Goal: Information Seeking & Learning: Compare options

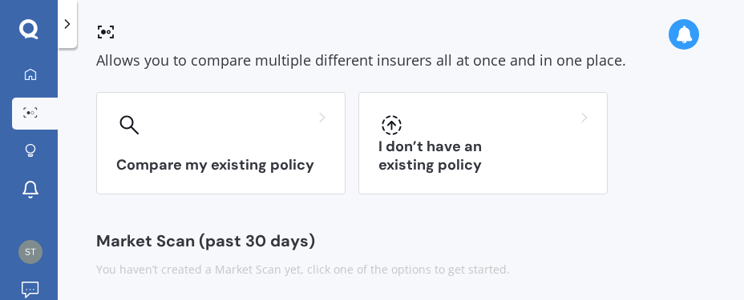
scroll to position [100, 0]
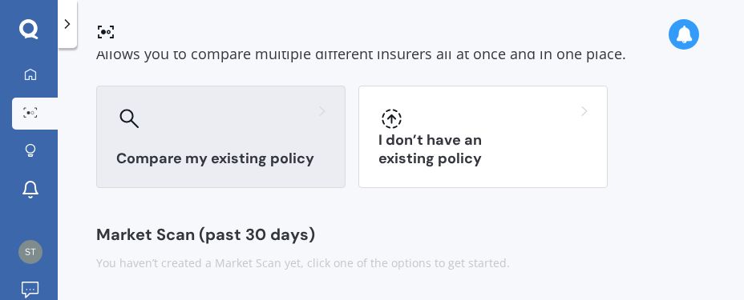
click at [264, 159] on h3 "Compare my existing policy" at bounding box center [220, 159] width 209 height 18
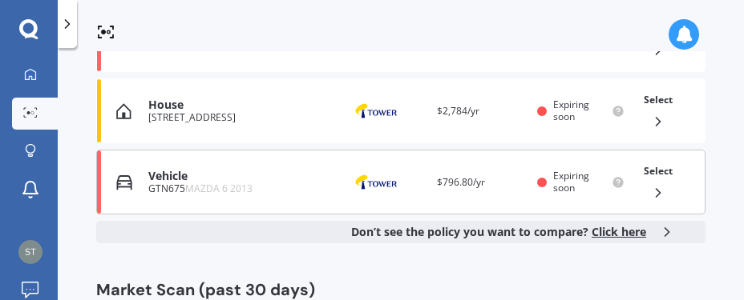
scroll to position [322, 0]
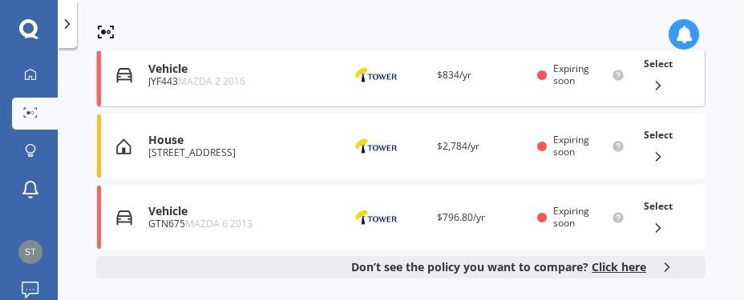
click at [179, 74] on div "Vehicle" at bounding box center [235, 70] width 175 height 14
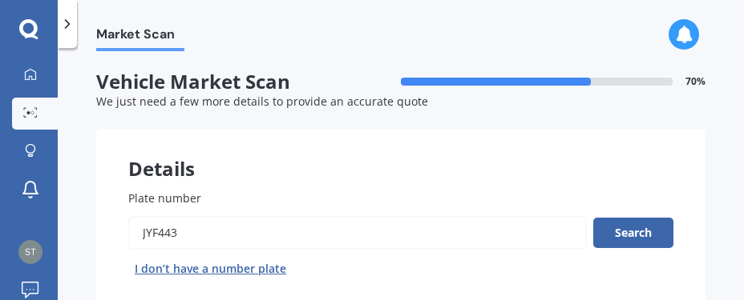
drag, startPoint x: 183, startPoint y: 233, endPoint x: 129, endPoint y: 233, distance: 53.7
click at [129, 233] on input "Plate number" at bounding box center [357, 233] width 458 height 34
type input "RCE651"
click at [630, 232] on button "Search" at bounding box center [633, 233] width 80 height 30
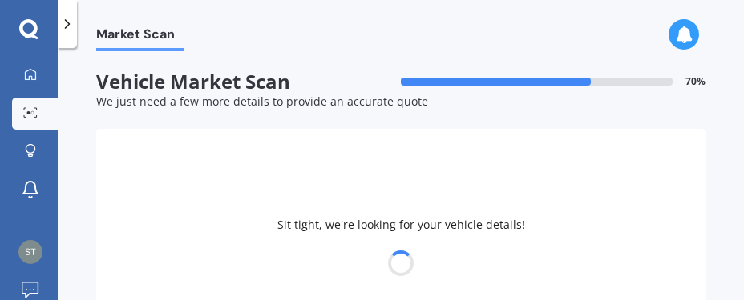
select select "MAZDA"
select select "MX-30"
select select "01"
select select "04"
select select "1971"
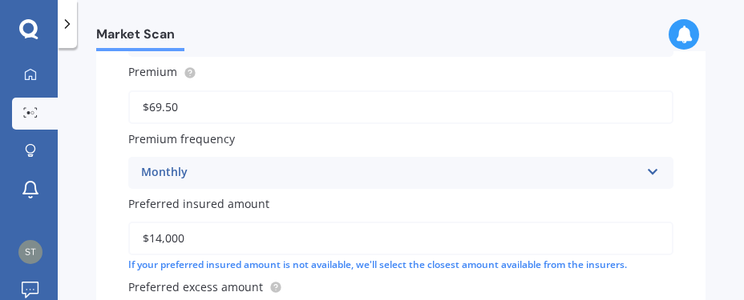
scroll to position [1178, 0]
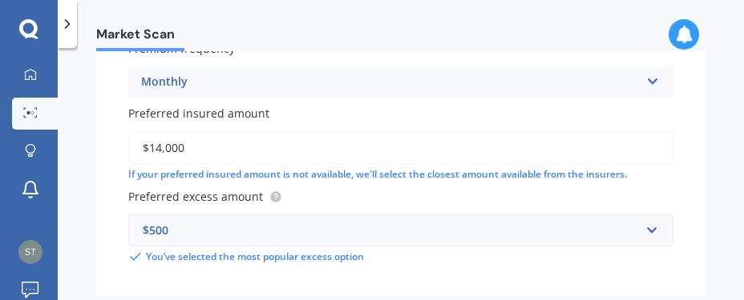
drag, startPoint x: 186, startPoint y: 155, endPoint x: 150, endPoint y: 155, distance: 36.1
click at [150, 155] on input "$14,000" at bounding box center [400, 148] width 545 height 34
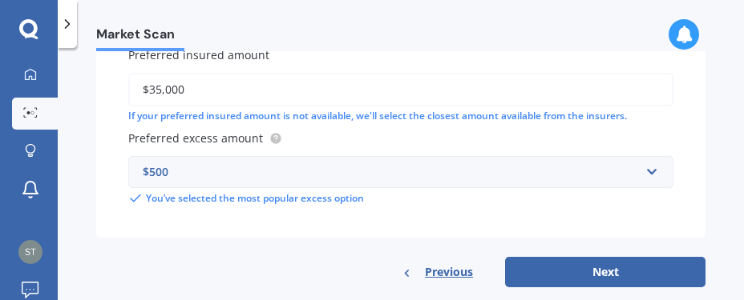
scroll to position [1268, 0]
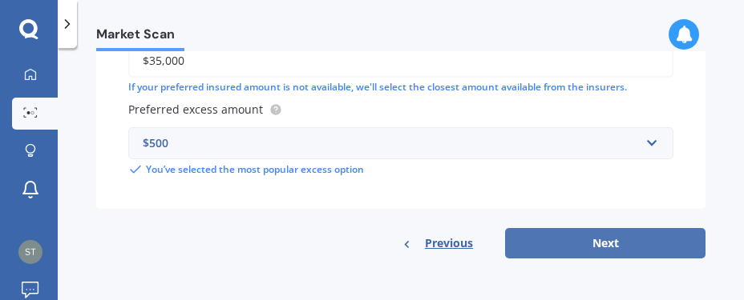
type input "$35,000"
click at [611, 244] on button "Next" at bounding box center [605, 243] width 200 height 30
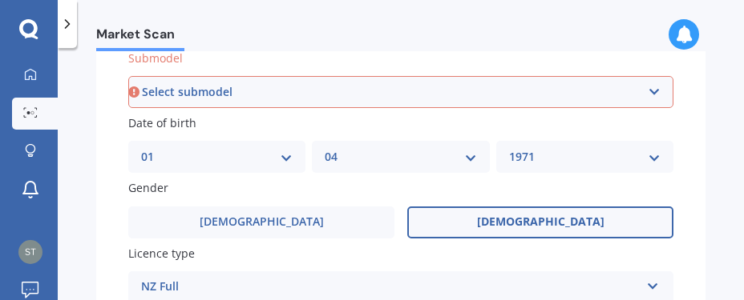
scroll to position [436, 0]
click at [128, 76] on select "Select submodel Limited M Wagon 4dr Skyactiv-Drive 6sp 2.0i (Mild Hybrid) Takam…" at bounding box center [400, 92] width 545 height 32
select select "LIMITED M WAGON 4DR SKYACTIV-DRIVE 6SP 2.0I (MILD HYBRID)"
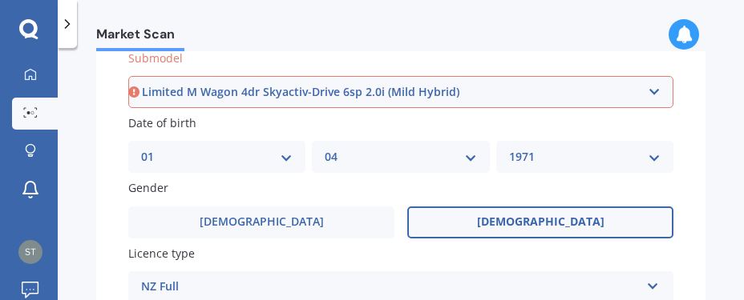
click option "Limited M Wagon 4dr Skyactiv-Drive 6sp 2.0i (Mild Hybrid)" at bounding box center [0, 0] width 0 height 0
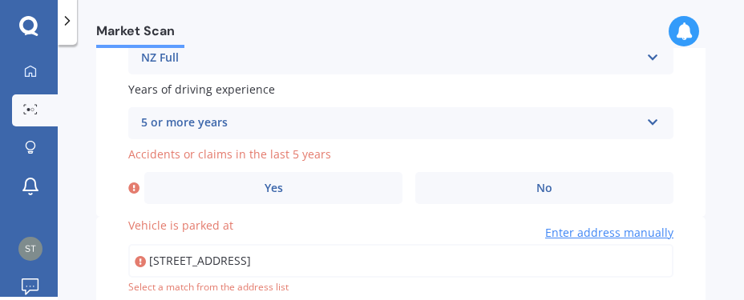
scroll to position [752, 0]
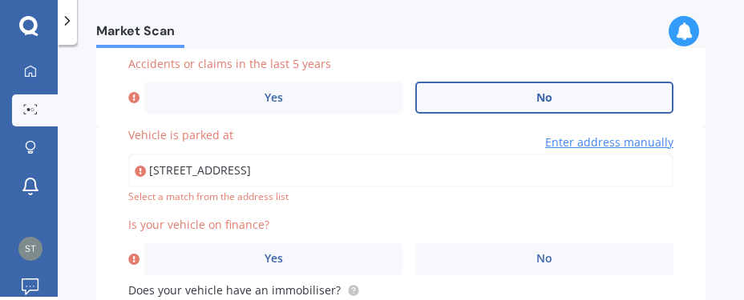
click at [564, 95] on label "No" at bounding box center [544, 98] width 258 height 32
click at [0, 0] on input "No" at bounding box center [0, 0] width 0 height 0
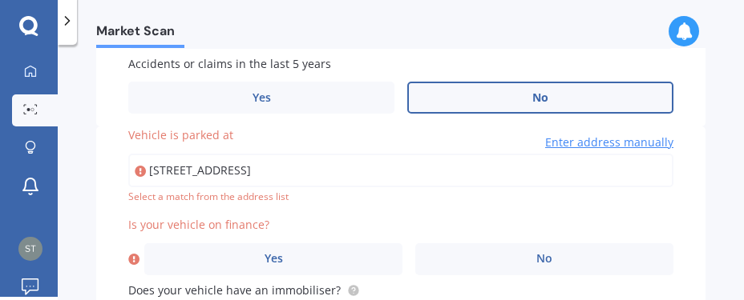
type input "[STREET_ADDRESS]"
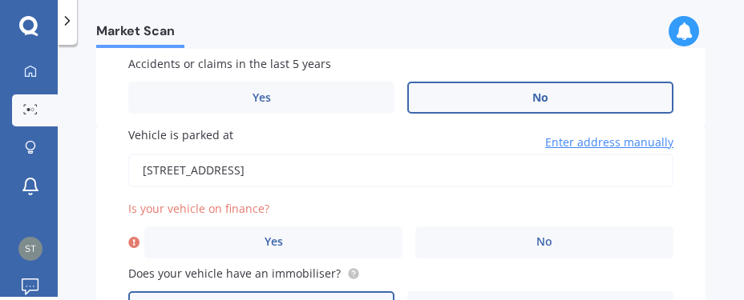
scroll to position [843, 0]
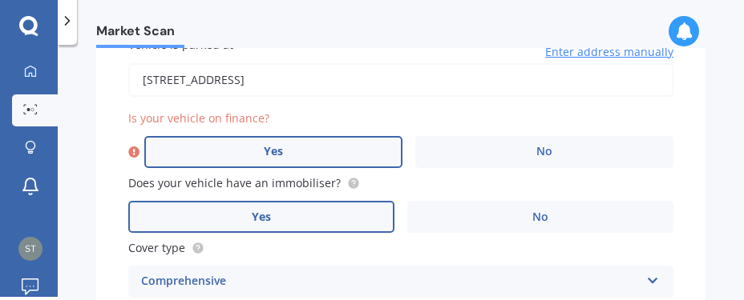
click at [285, 159] on label "Yes" at bounding box center [273, 152] width 258 height 32
click at [0, 0] on input "Yes" at bounding box center [0, 0] width 0 height 0
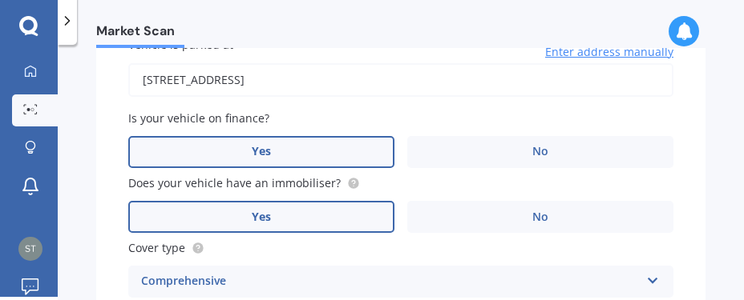
scroll to position [934, 0]
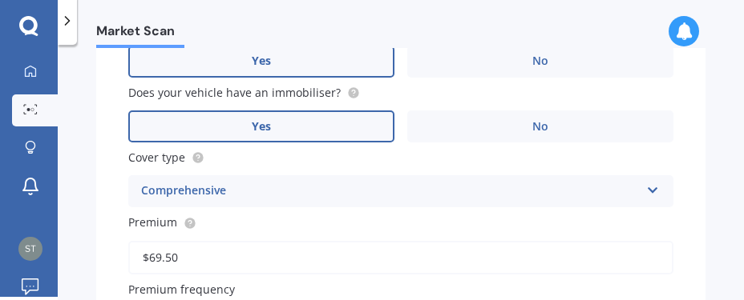
click at [267, 134] on span "Yes" at bounding box center [261, 127] width 19 height 14
click at [0, 0] on input "Yes" at bounding box center [0, 0] width 0 height 0
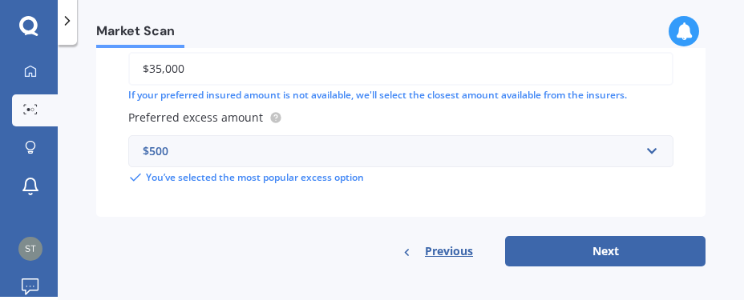
scroll to position [1273, 0]
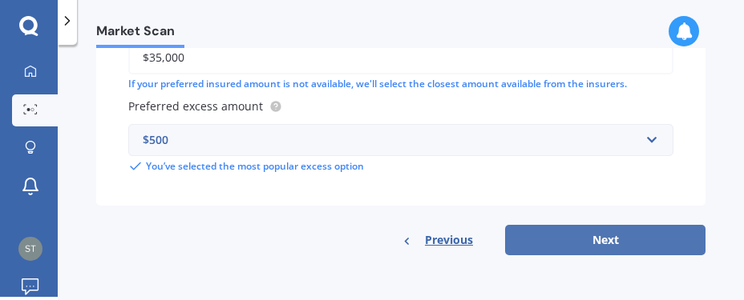
click at [604, 240] on button "Next" at bounding box center [605, 240] width 200 height 30
select select "01"
select select "04"
select select "1971"
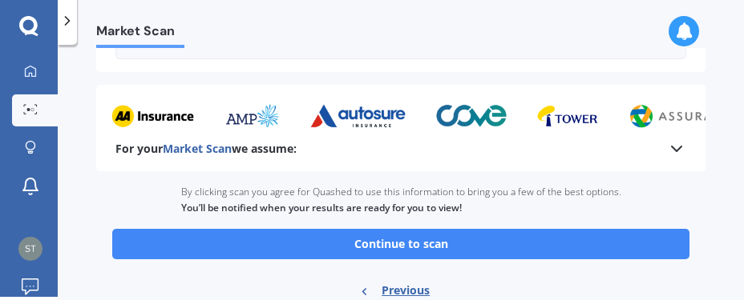
scroll to position [1063, 0]
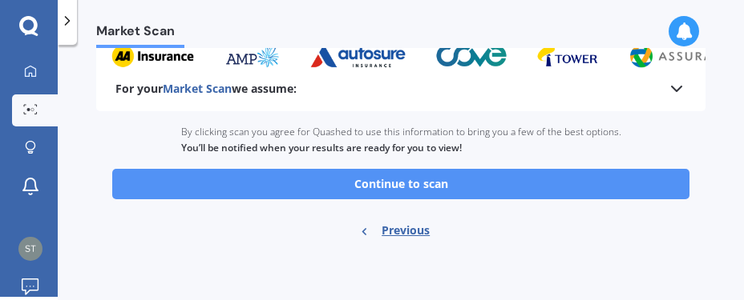
click at [458, 183] on button "Continue to scan" at bounding box center [400, 184] width 577 height 30
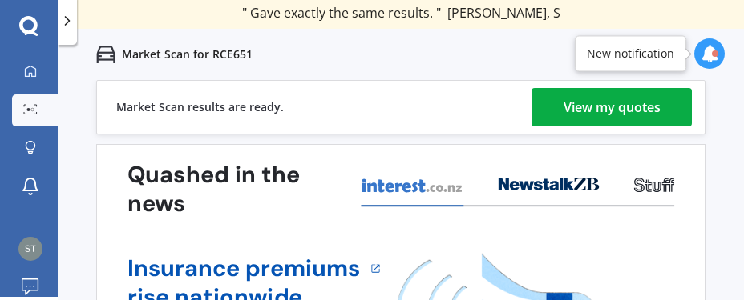
click at [581, 109] on div "View my quotes" at bounding box center [611, 107] width 97 height 38
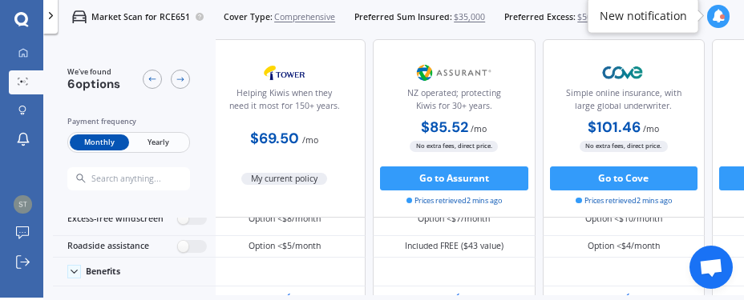
scroll to position [90, 0]
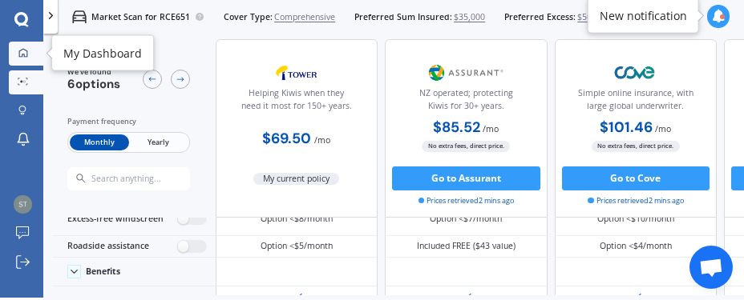
click at [30, 53] on div at bounding box center [23, 54] width 18 height 12
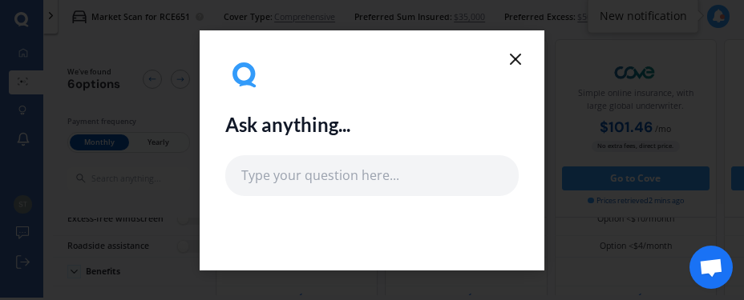
drag, startPoint x: 517, startPoint y: 50, endPoint x: 492, endPoint y: 59, distance: 26.4
click at [517, 50] on icon at bounding box center [515, 59] width 19 height 19
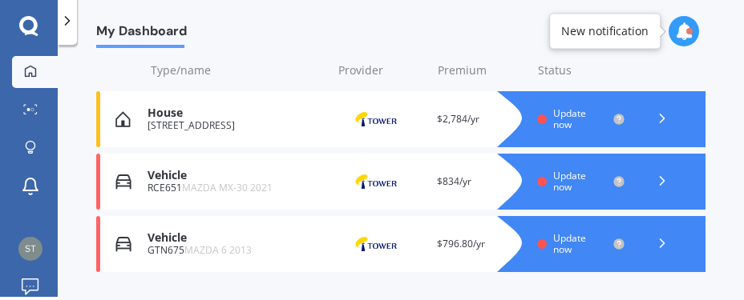
scroll to position [272, 0]
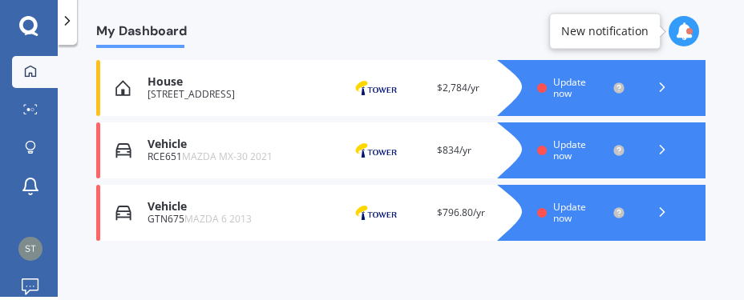
click at [573, 211] on span "Update now" at bounding box center [569, 212] width 33 height 25
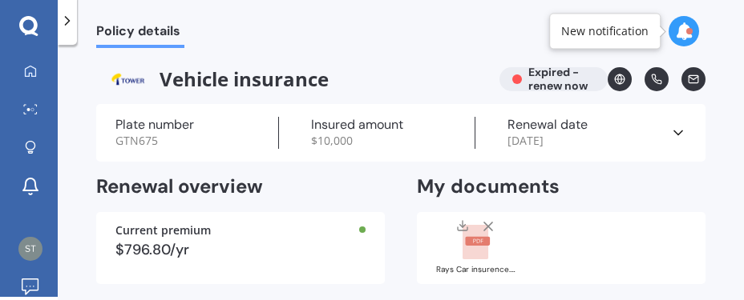
click at [171, 136] on div "Plate number GTN675" at bounding box center [196, 133] width 163 height 32
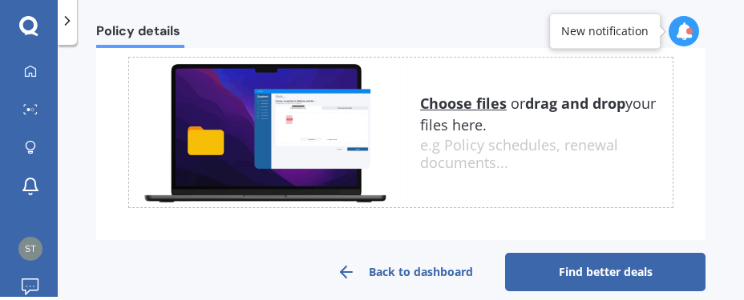
scroll to position [697, 0]
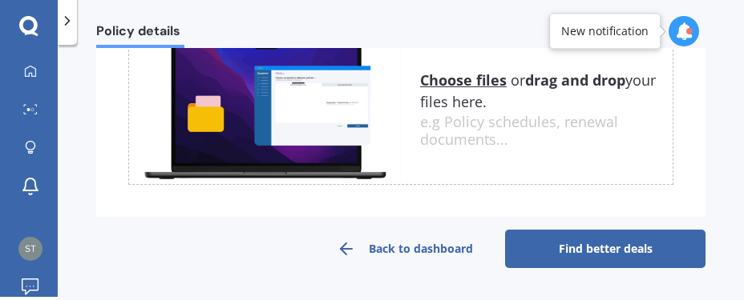
click at [406, 249] on link "Back to dashboard" at bounding box center [404, 249] width 200 height 38
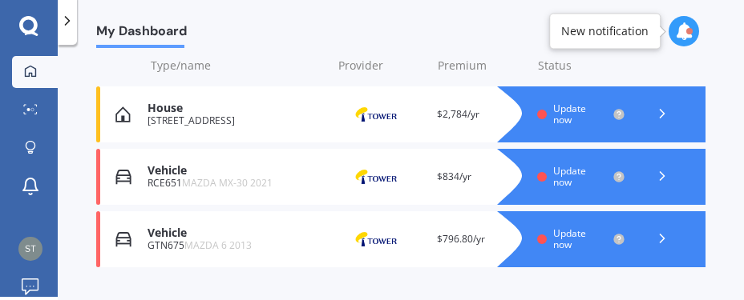
scroll to position [272, 0]
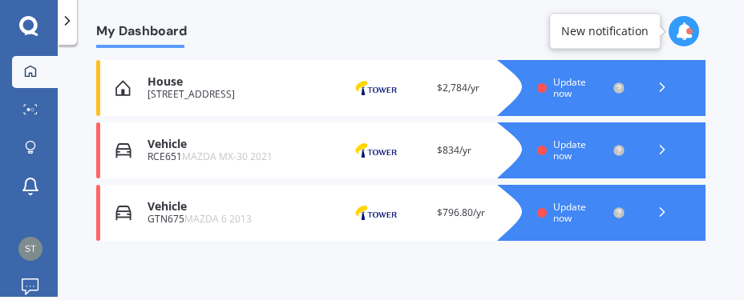
click at [163, 212] on div "Vehicle" at bounding box center [234, 207] width 175 height 14
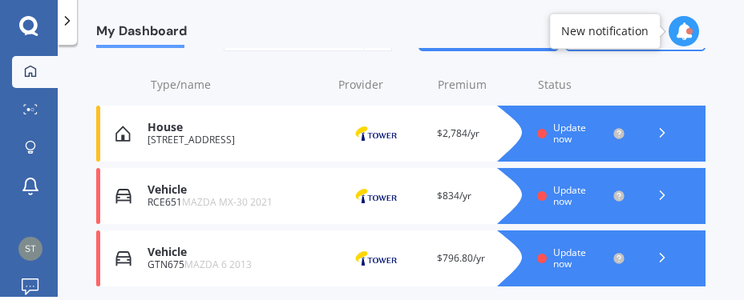
scroll to position [272, 0]
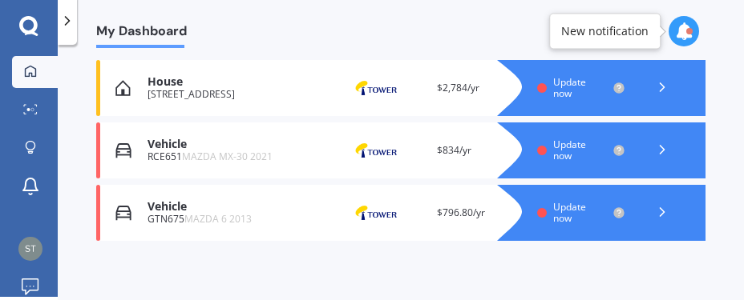
click at [127, 206] on img at bounding box center [123, 213] width 16 height 16
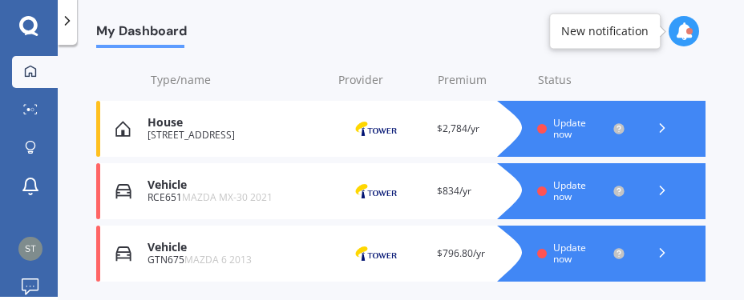
scroll to position [272, 0]
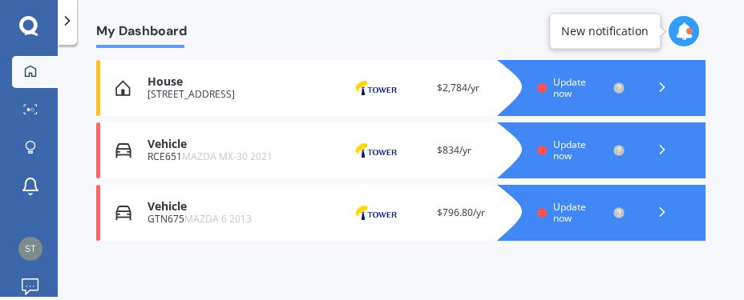
click at [660, 212] on icon at bounding box center [662, 212] width 16 height 16
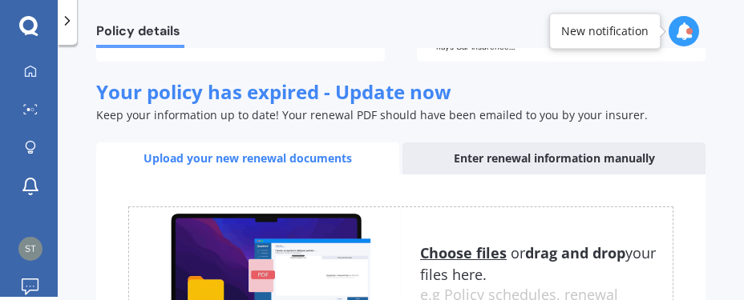
scroll to position [215, 0]
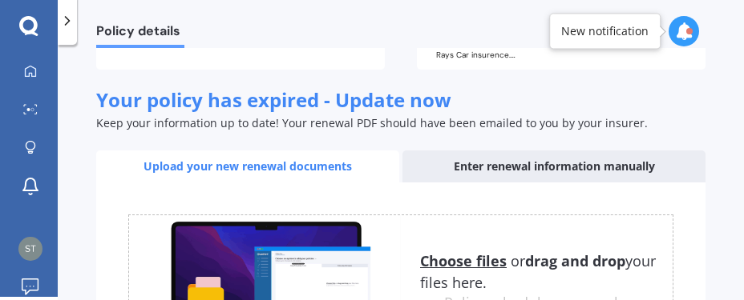
click at [523, 167] on div "Enter renewal information manually" at bounding box center [553, 167] width 303 height 32
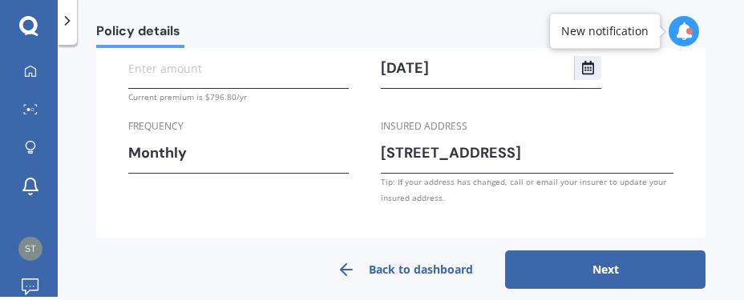
scroll to position [418, 0]
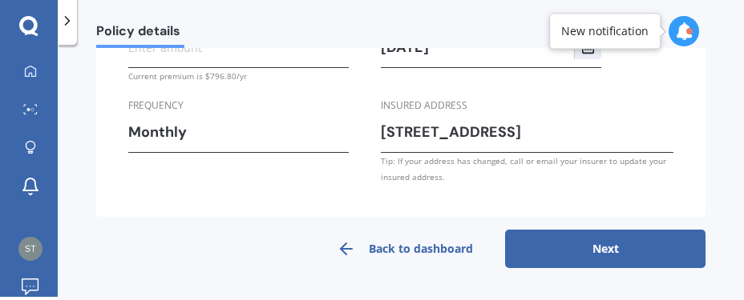
click at [393, 247] on link "Back to dashboard" at bounding box center [404, 249] width 200 height 38
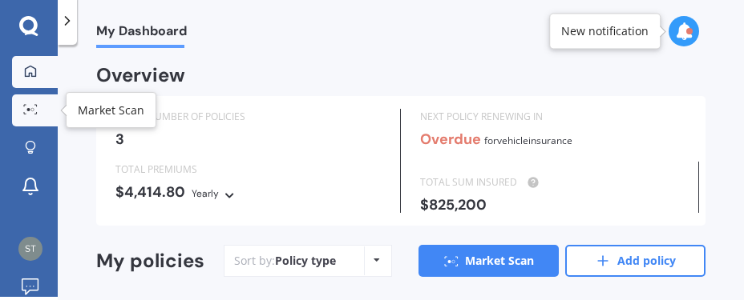
click at [31, 107] on icon at bounding box center [30, 109] width 14 height 10
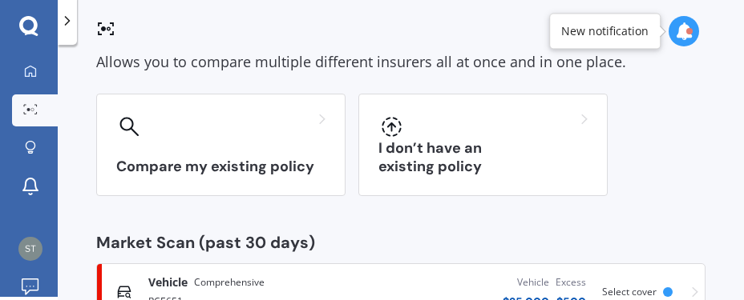
scroll to position [58, 0]
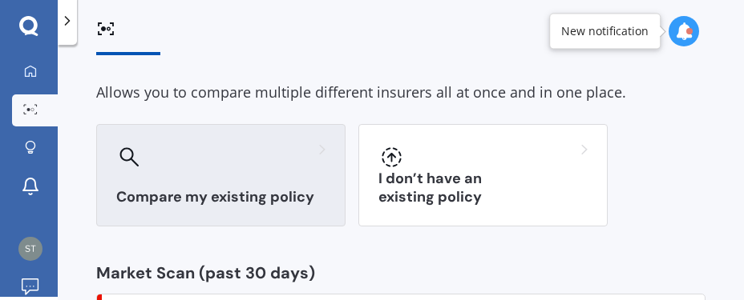
click at [224, 194] on h3 "Compare my existing policy" at bounding box center [220, 197] width 209 height 18
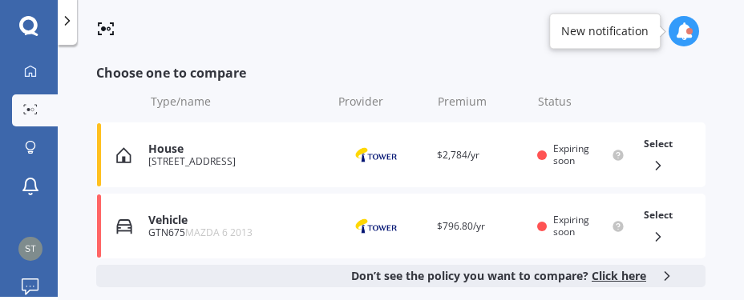
scroll to position [329, 0]
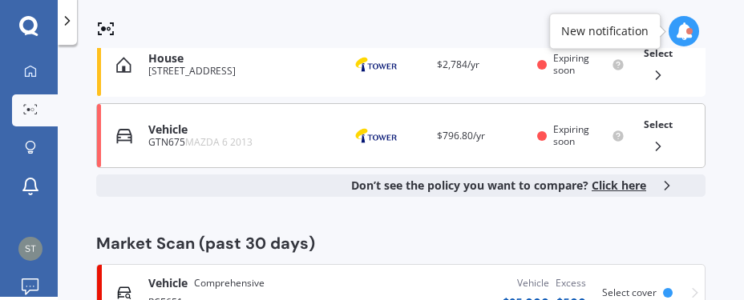
click at [167, 138] on div "GTN675 MAZDA 6 2013" at bounding box center [235, 142] width 175 height 11
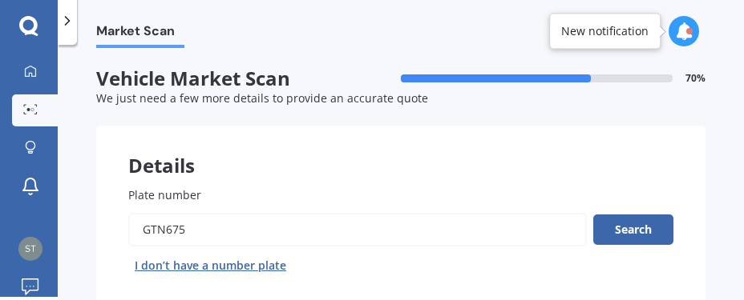
click at [186, 224] on input "Plate number" at bounding box center [357, 230] width 458 height 34
type input "G"
type input "RCE652"
click at [0, 0] on button "Next" at bounding box center [0, 0] width 0 height 0
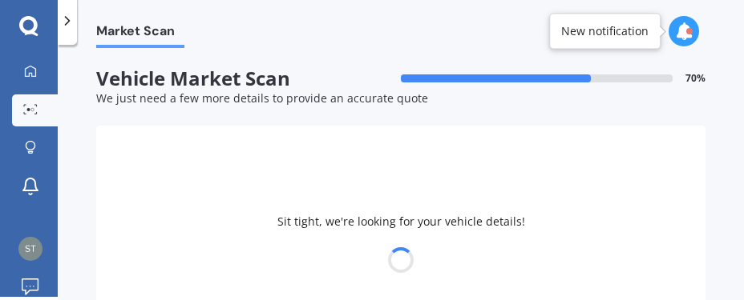
select select "MAZDA"
select select "01"
select select "04"
select select "1971"
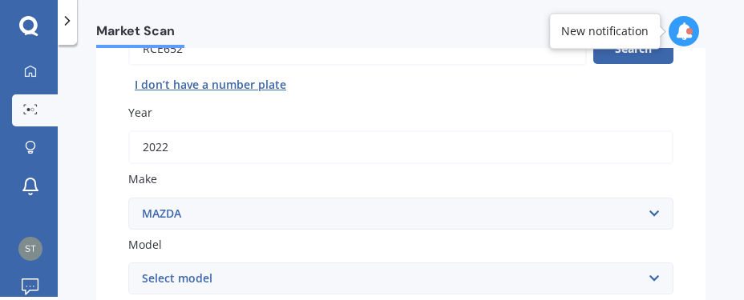
scroll to position [272, 0]
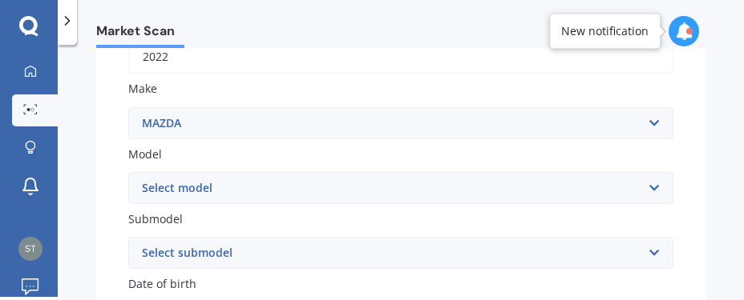
click at [128, 172] on select "Select model 121 2 3 323 323 / Familia 6 626 929 Atenza Autozam Axela AZ3 B2000…" at bounding box center [400, 188] width 545 height 32
select select "CX5"
click option "CX5" at bounding box center [0, 0] width 0 height 0
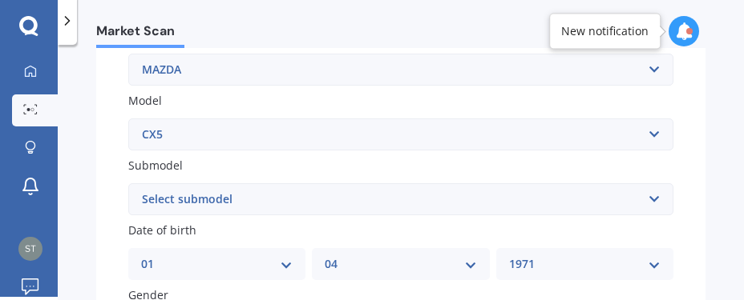
scroll to position [362, 0]
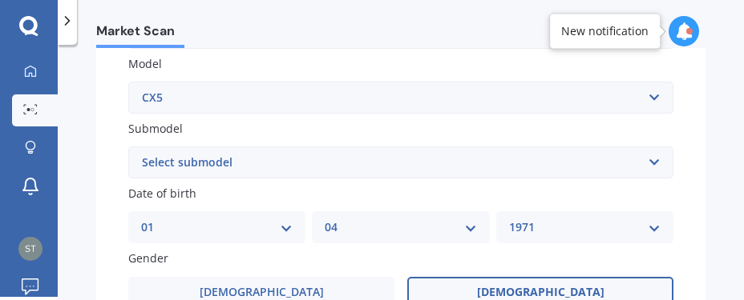
click at [128, 147] on select "Select submodel 2.2 Diesel 2WD XD 2.5S 4WD Diesel Limited 4WD GSX 2.2 Diesel St…" at bounding box center [400, 163] width 545 height 32
select select "STATION WAGON (DIESEL)"
click option "Station Wagon (diesel)" at bounding box center [0, 0] width 0 height 0
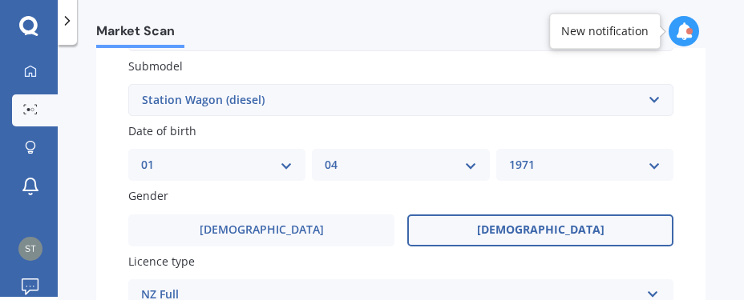
scroll to position [454, 0]
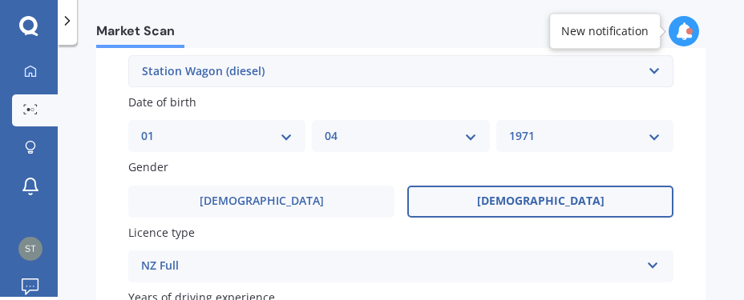
click at [509, 127] on select "YYYY 2025 2024 2023 2022 2021 2020 2019 2018 2017 2016 2015 2014 2013 2012 2011…" at bounding box center [584, 136] width 151 height 18
select select "1968"
click option "1968" at bounding box center [0, 0] width 0 height 0
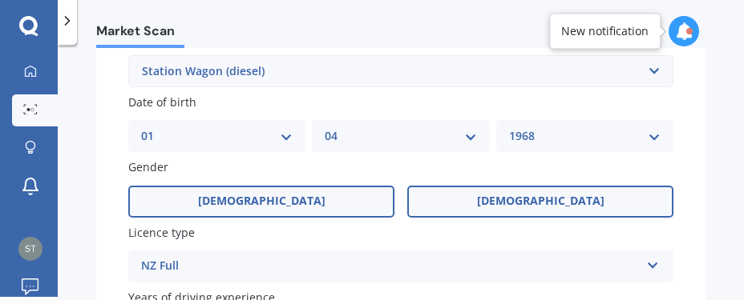
click at [265, 208] on span "[DEMOGRAPHIC_DATA]" at bounding box center [261, 202] width 127 height 14
click at [0, 0] on input "[DEMOGRAPHIC_DATA]" at bounding box center [0, 0] width 0 height 0
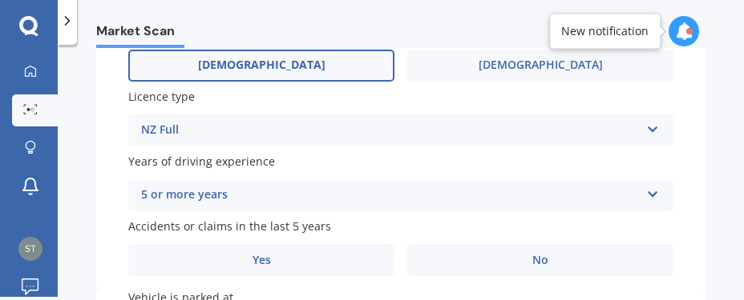
scroll to position [635, 0]
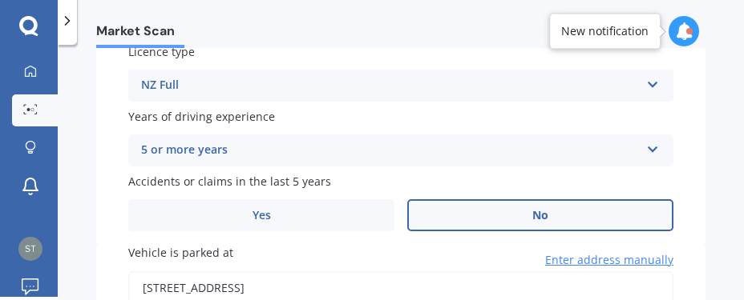
click at [494, 213] on label "No" at bounding box center [540, 216] width 266 height 32
click at [0, 0] on input "No" at bounding box center [0, 0] width 0 height 0
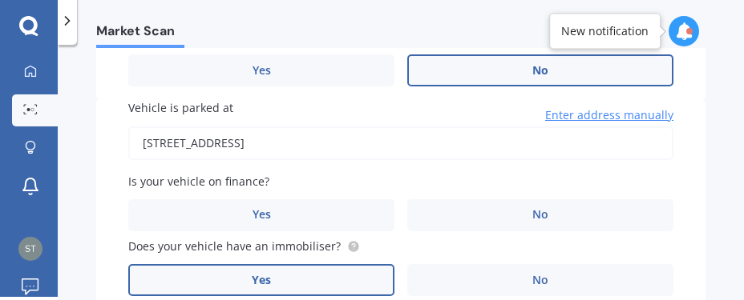
scroll to position [816, 0]
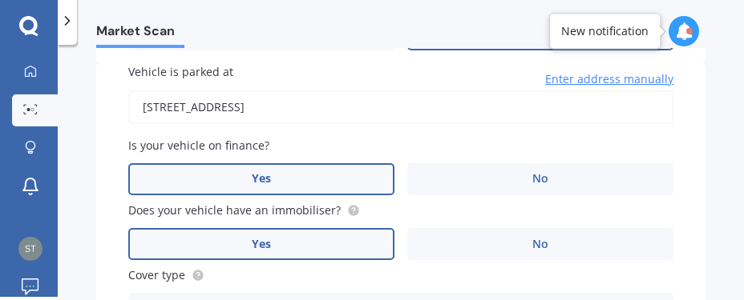
click at [288, 181] on label "Yes" at bounding box center [261, 179] width 266 height 32
click at [0, 0] on input "Yes" at bounding box center [0, 0] width 0 height 0
click at [284, 248] on label "Yes" at bounding box center [261, 244] width 266 height 32
click at [0, 0] on input "Yes" at bounding box center [0, 0] width 0 height 0
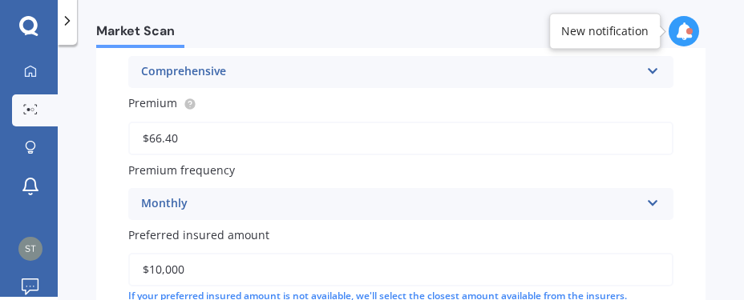
scroll to position [1087, 0]
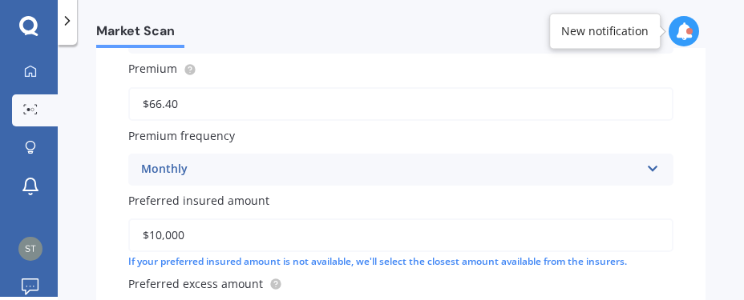
drag, startPoint x: 183, startPoint y: 244, endPoint x: 150, endPoint y: 244, distance: 33.7
click at [148, 243] on input "$10,000" at bounding box center [400, 236] width 545 height 34
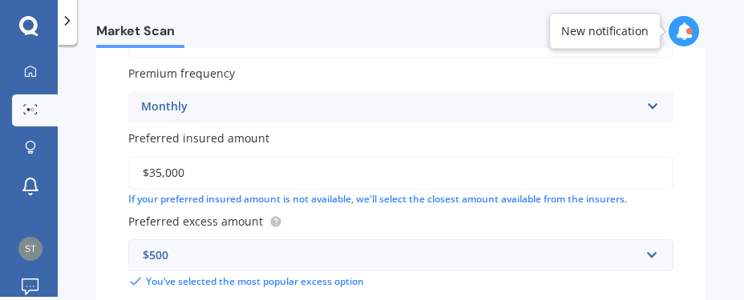
scroll to position [1178, 0]
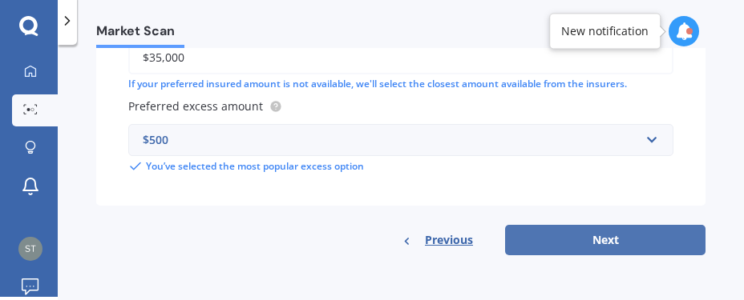
type input "$35,000"
click at [596, 237] on button "Next" at bounding box center [605, 240] width 200 height 30
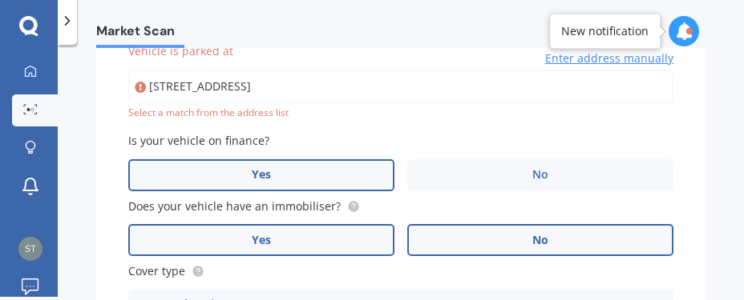
scroll to position [836, 0]
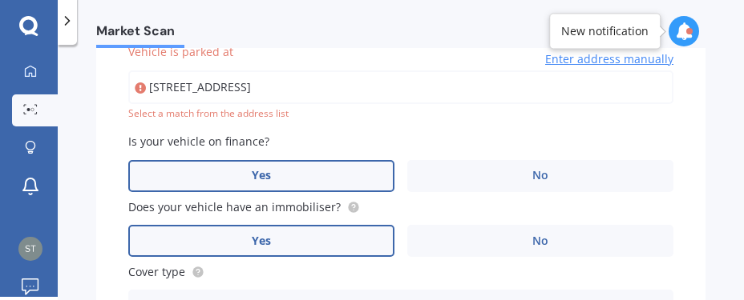
type input "[STREET_ADDRESS]"
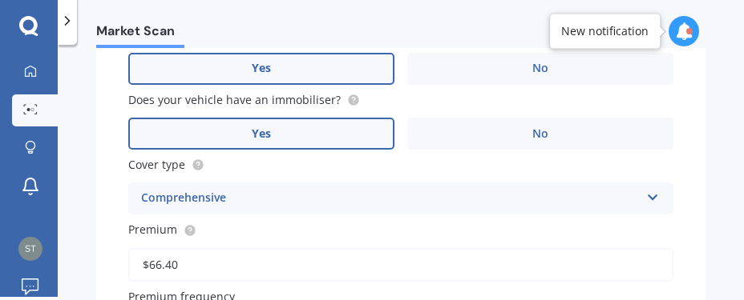
scroll to position [1017, 0]
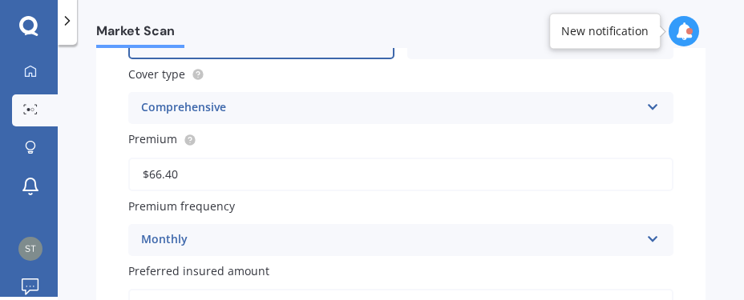
click at [194, 104] on div "Comprehensive Third Party Third Party, Fire & Theft Comprehensive" at bounding box center [400, 108] width 545 height 32
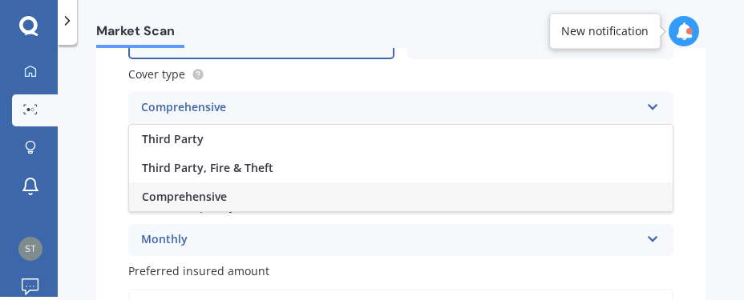
click at [194, 104] on div "Comprehensive Third Party Third Party, Fire & Theft Comprehensive" at bounding box center [400, 108] width 545 height 32
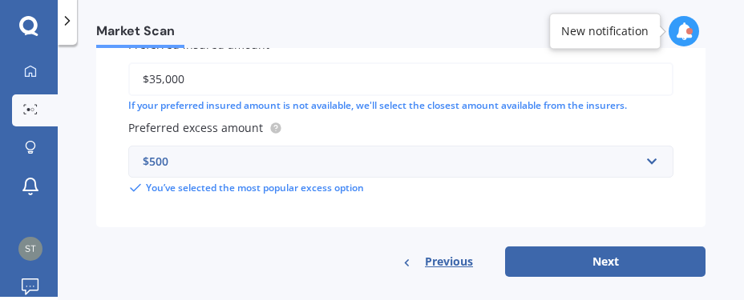
scroll to position [1273, 0]
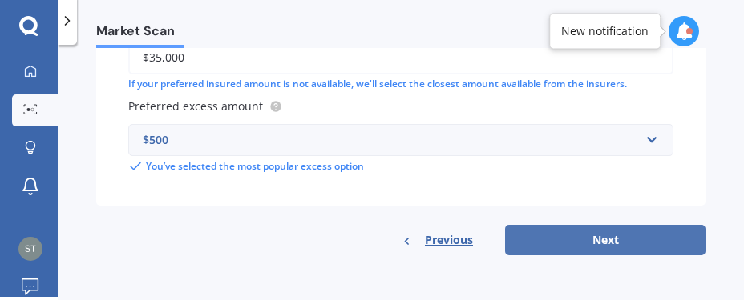
click at [603, 241] on button "Next" at bounding box center [605, 240] width 200 height 30
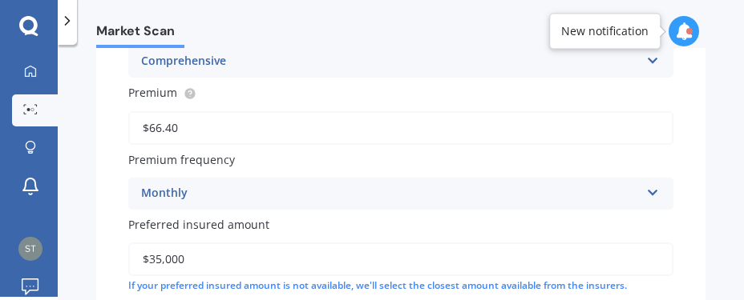
select select "01"
select select "04"
select select "1968"
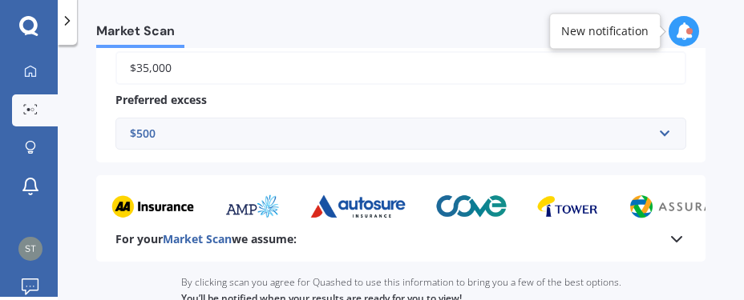
scroll to position [997, 0]
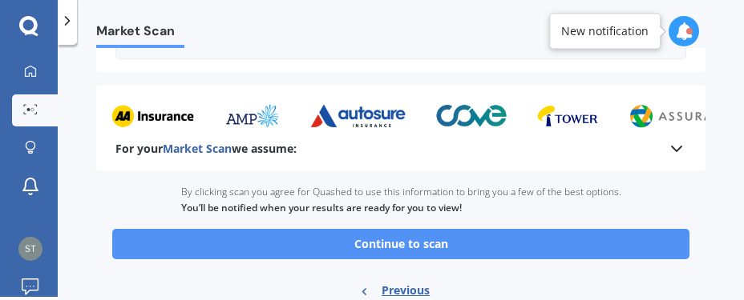
click at [470, 246] on button "Continue to scan" at bounding box center [400, 244] width 577 height 30
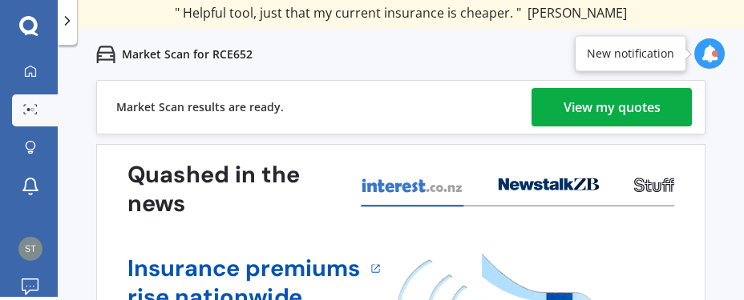
click at [621, 103] on div "View my quotes" at bounding box center [611, 107] width 97 height 38
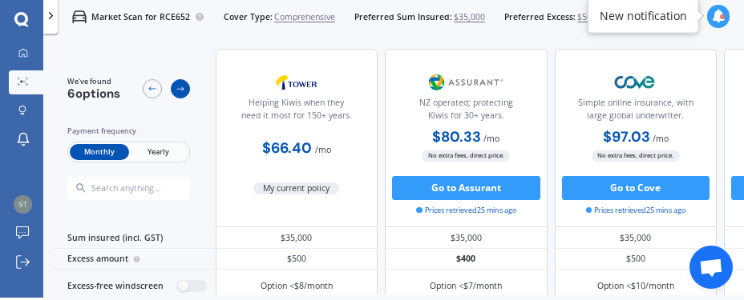
click at [180, 85] on icon at bounding box center [180, 89] width 10 height 10
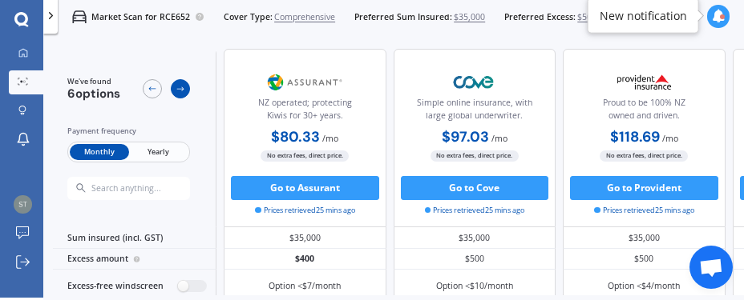
click at [180, 85] on icon at bounding box center [180, 89] width 10 height 10
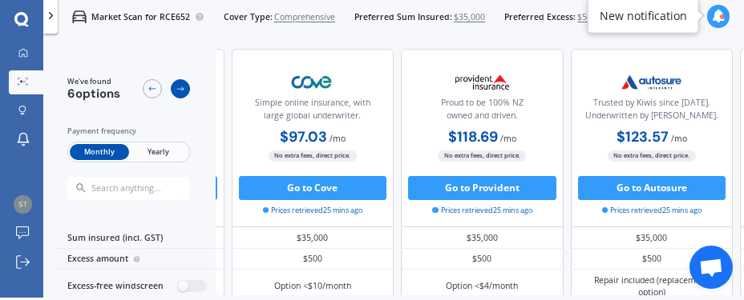
scroll to position [0, 432]
click at [180, 85] on icon at bounding box center [180, 89] width 10 height 10
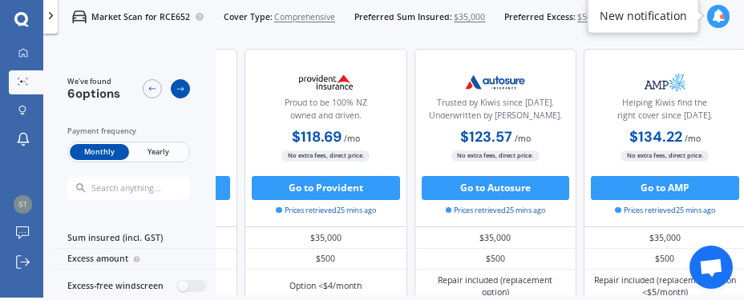
scroll to position [0, 641]
click at [180, 85] on icon at bounding box center [180, 89] width 10 height 10
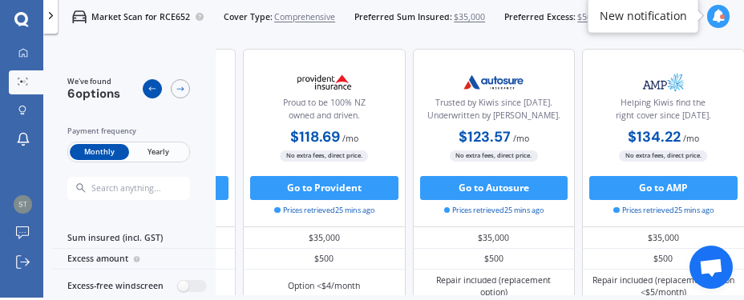
click at [149, 84] on icon at bounding box center [152, 89] width 10 height 10
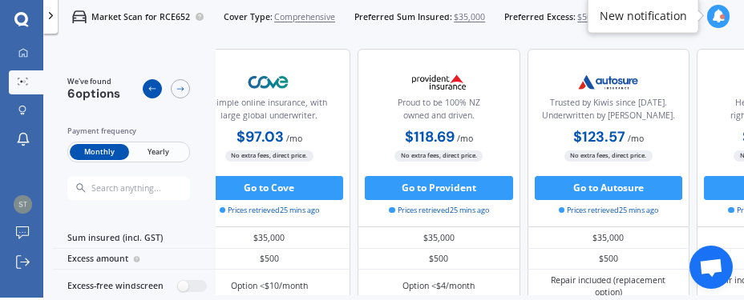
click at [149, 84] on icon at bounding box center [152, 89] width 10 height 10
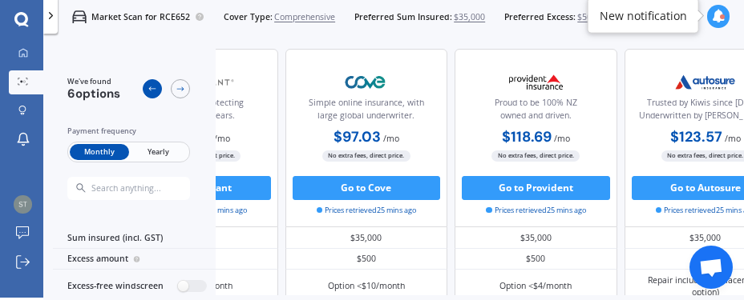
click at [149, 84] on icon at bounding box center [152, 89] width 10 height 10
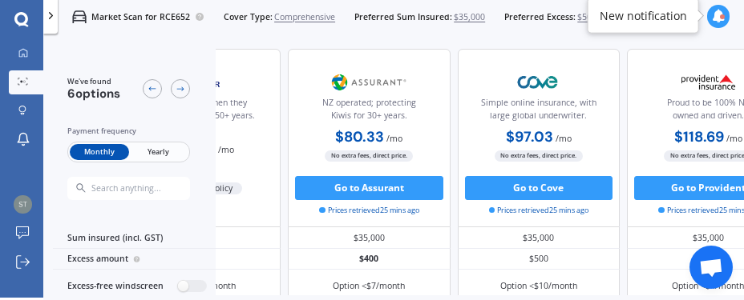
scroll to position [0, 129]
click at [155, 154] on span "Yearly" at bounding box center [158, 152] width 58 height 16
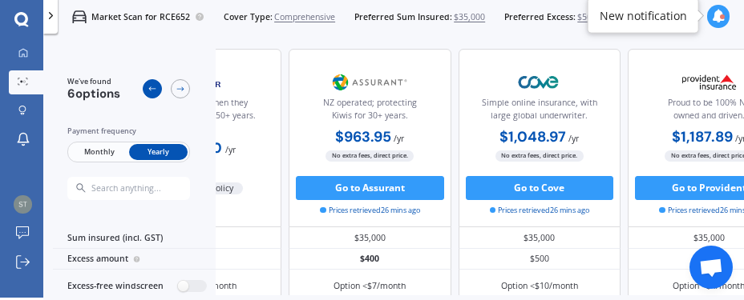
click at [153, 87] on icon at bounding box center [152, 89] width 10 height 10
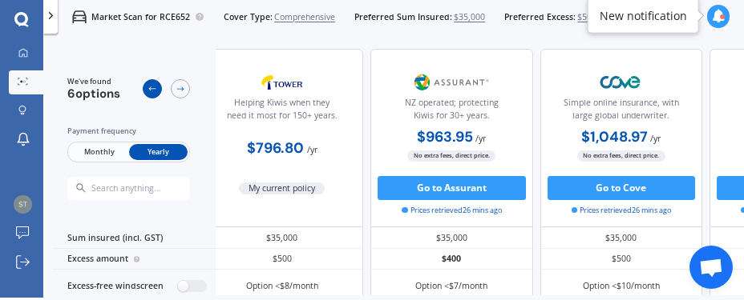
scroll to position [0, 3]
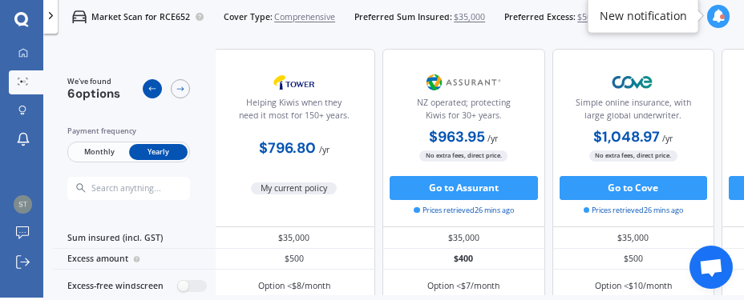
click at [152, 87] on icon at bounding box center [152, 89] width 10 height 10
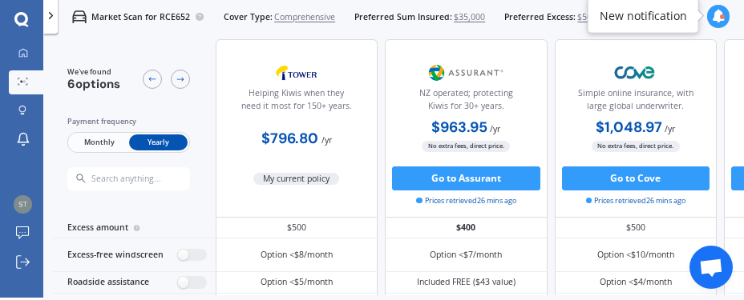
scroll to position [0, 0]
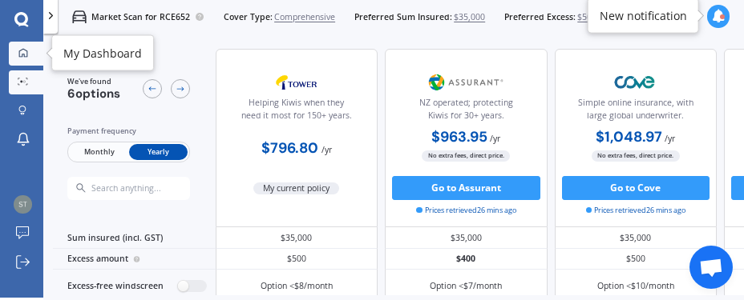
click at [24, 54] on icon at bounding box center [22, 53] width 9 height 9
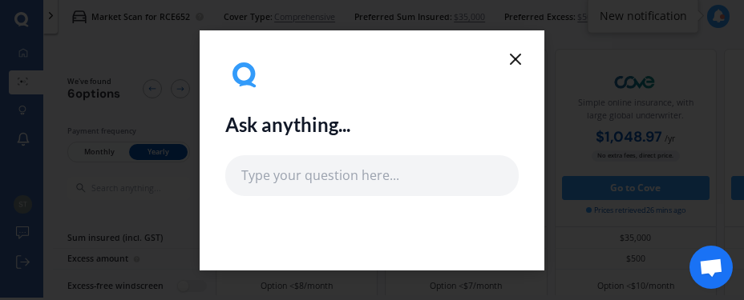
click at [511, 58] on icon at bounding box center [515, 59] width 19 height 19
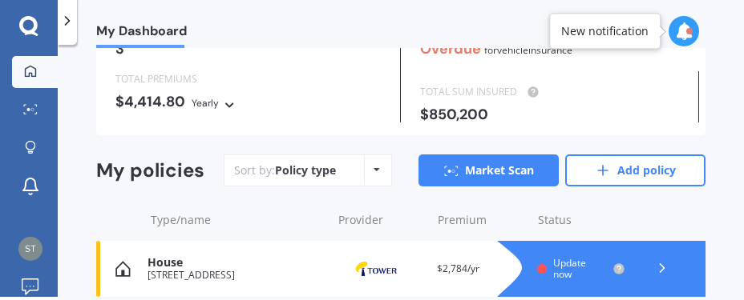
scroll to position [181, 0]
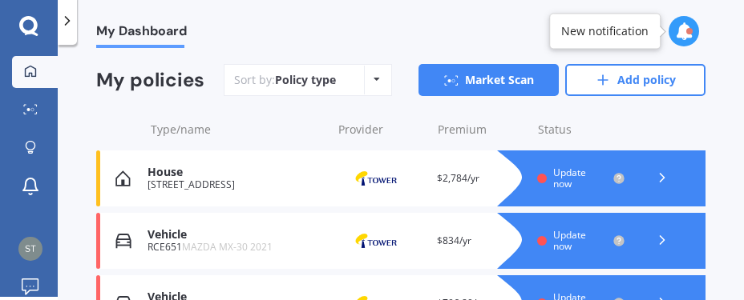
click at [569, 179] on span "Update now" at bounding box center [569, 178] width 33 height 25
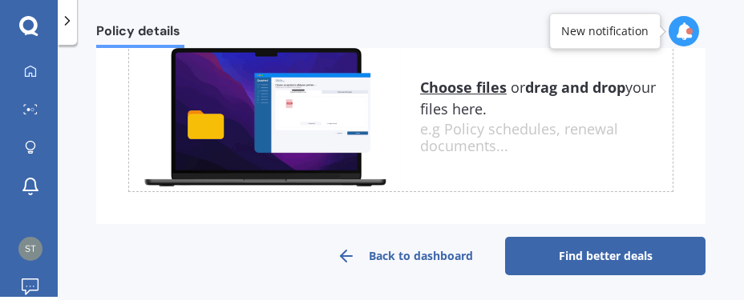
scroll to position [477, 0]
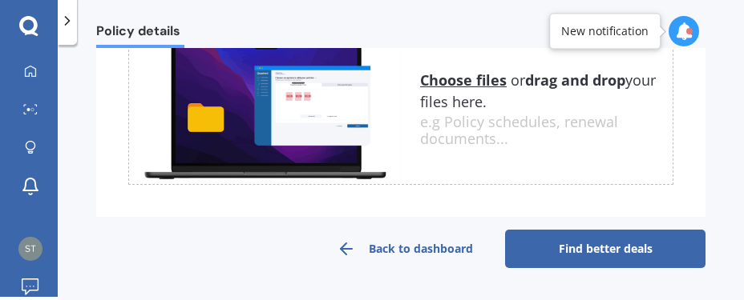
click at [606, 244] on link "Find better deals" at bounding box center [605, 249] width 200 height 38
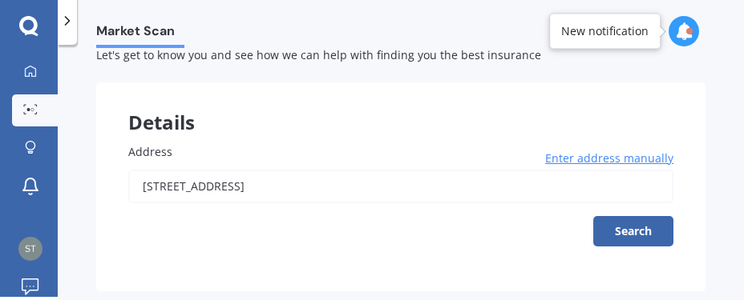
scroll to position [80, 0]
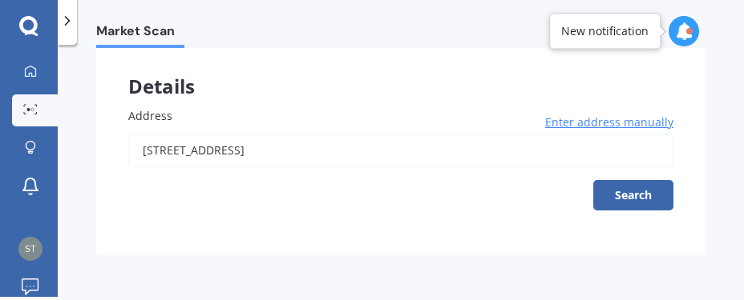
click at [401, 146] on input "[STREET_ADDRESS]" at bounding box center [400, 151] width 545 height 34
type input "[STREET_ADDRESS]"
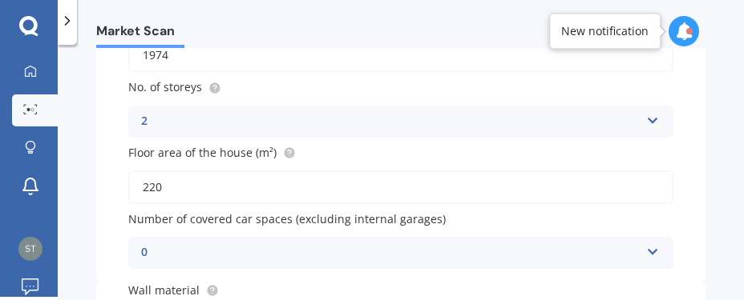
scroll to position [352, 0]
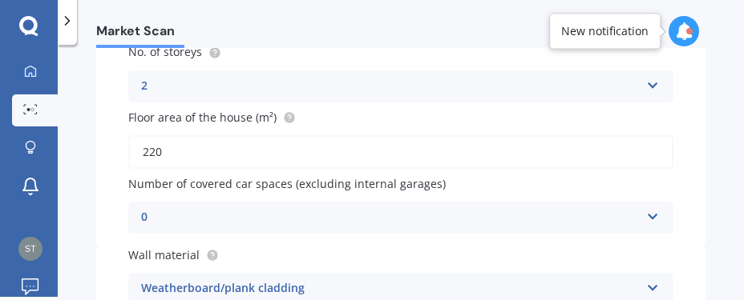
click at [370, 218] on div "0" at bounding box center [390, 217] width 498 height 19
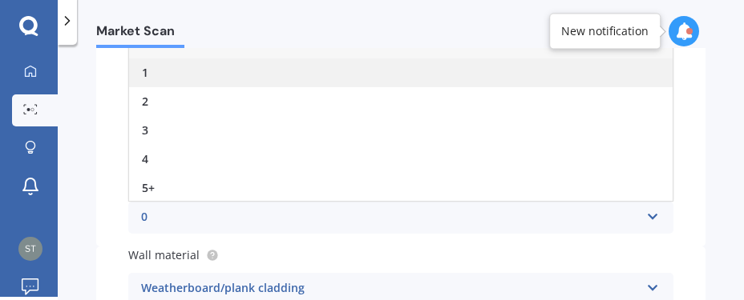
click at [155, 69] on div "1" at bounding box center [400, 72] width 543 height 29
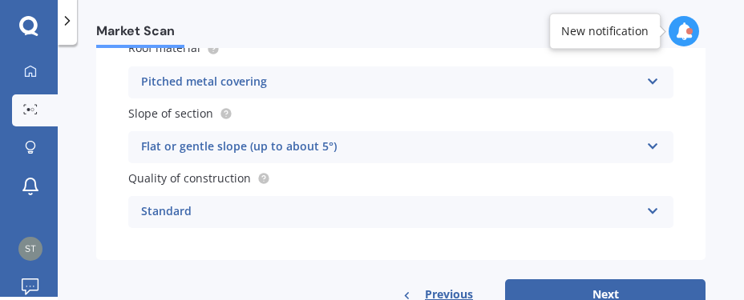
scroll to position [683, 0]
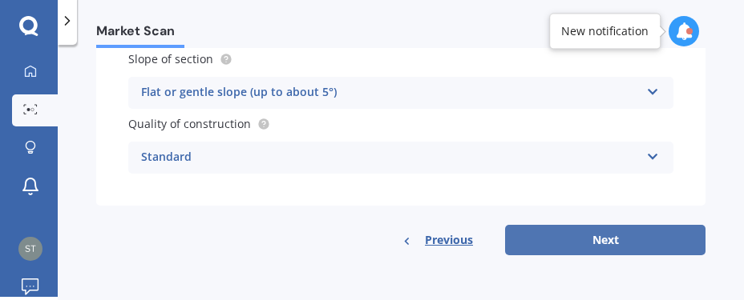
click at [595, 236] on button "Next" at bounding box center [605, 240] width 200 height 30
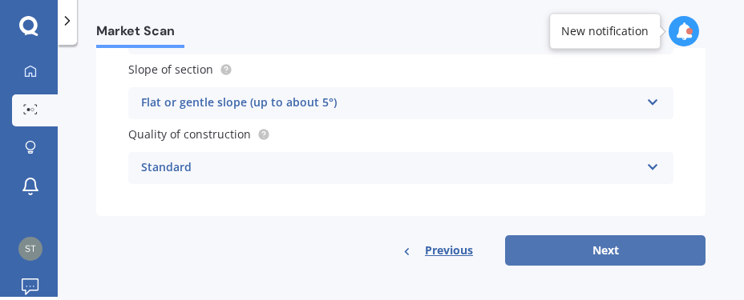
select select "01"
select select "04"
select select "1968"
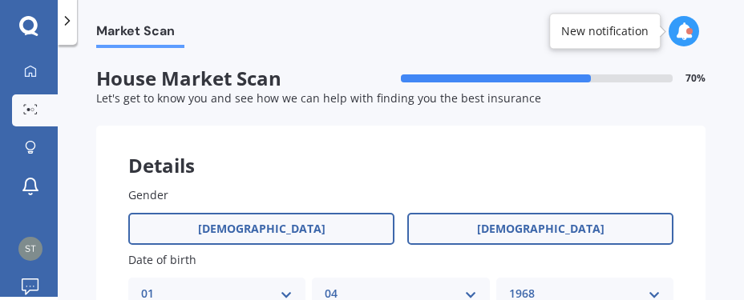
scroll to position [0, 0]
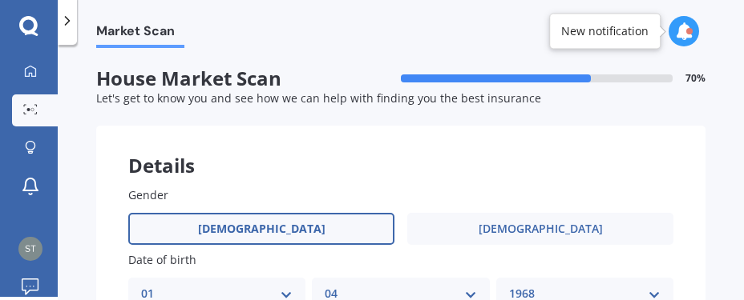
click at [326, 229] on label "[DEMOGRAPHIC_DATA]" at bounding box center [261, 229] width 266 height 32
click at [0, 0] on input "[DEMOGRAPHIC_DATA]" at bounding box center [0, 0] width 0 height 0
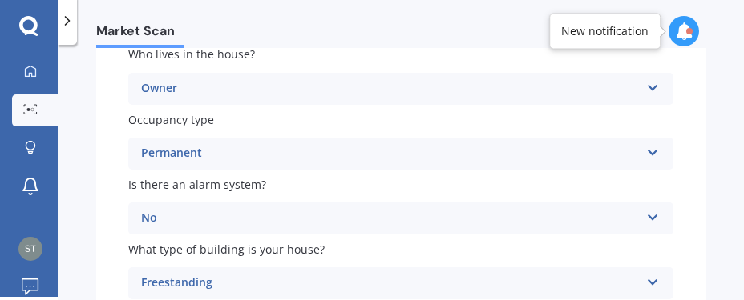
scroll to position [272, 0]
click at [389, 223] on div "No" at bounding box center [390, 217] width 498 height 19
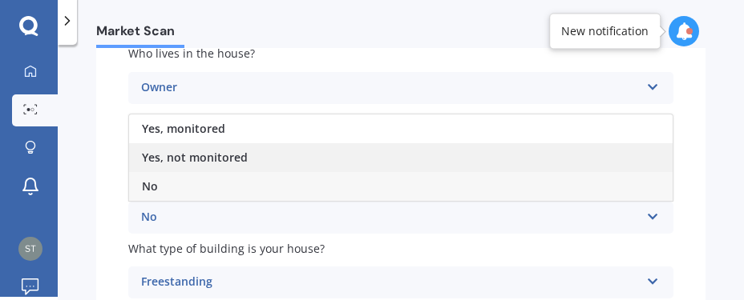
click at [256, 159] on div "Yes, not monitored" at bounding box center [400, 157] width 543 height 29
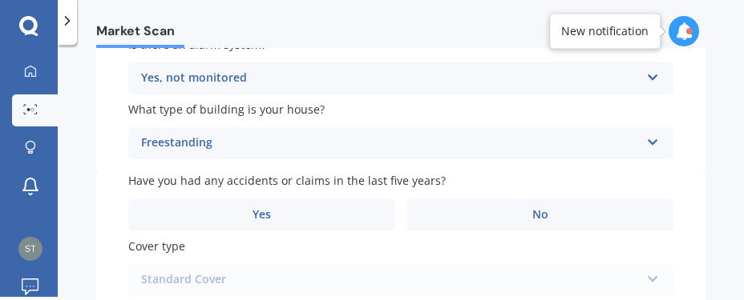
scroll to position [454, 0]
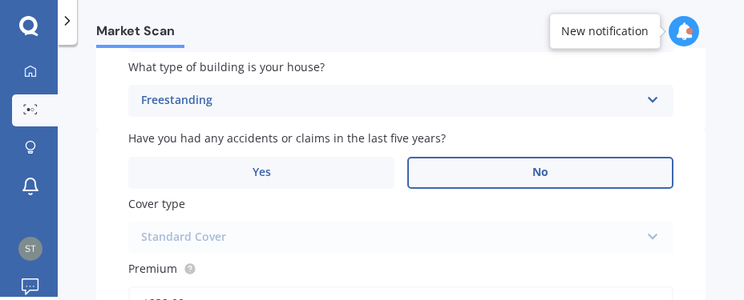
click at [458, 177] on label "No" at bounding box center [540, 173] width 266 height 32
click at [0, 0] on input "No" at bounding box center [0, 0] width 0 height 0
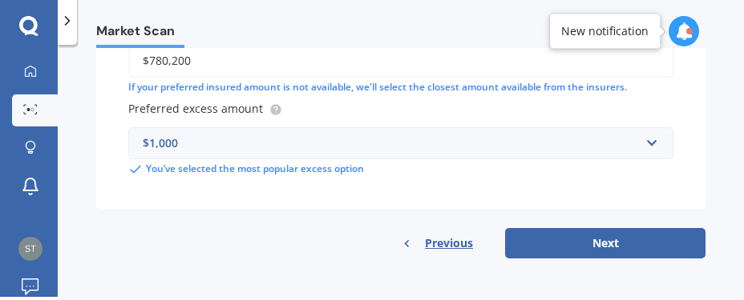
scroll to position [837, 0]
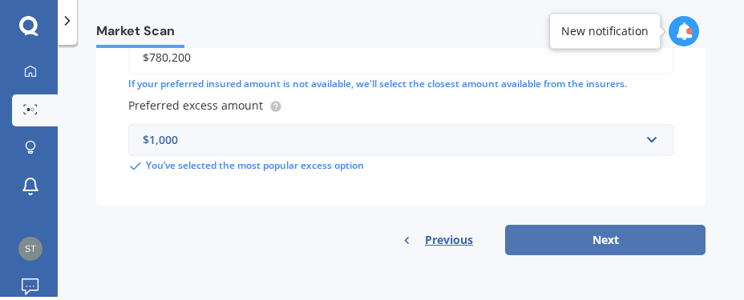
click at [599, 235] on button "Next" at bounding box center [605, 240] width 200 height 30
select select "01"
select select "04"
select select "1968"
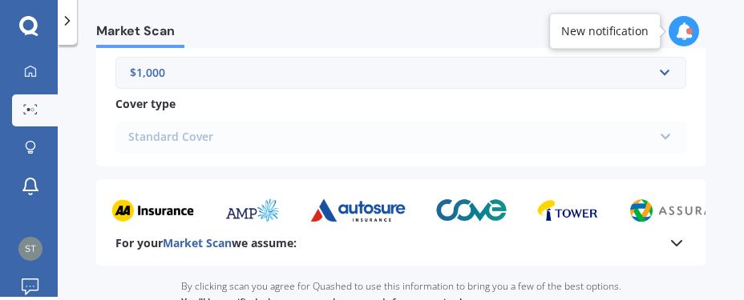
scroll to position [1450, 0]
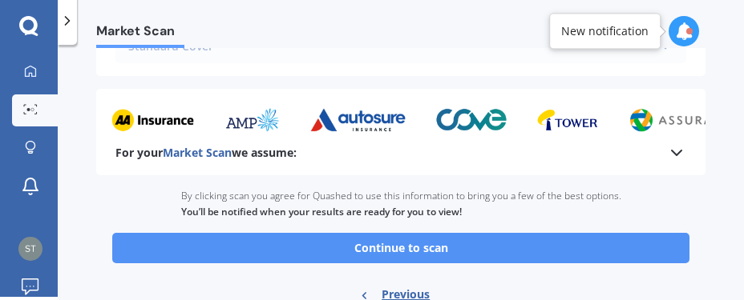
click at [434, 259] on button "Continue to scan" at bounding box center [400, 248] width 577 height 30
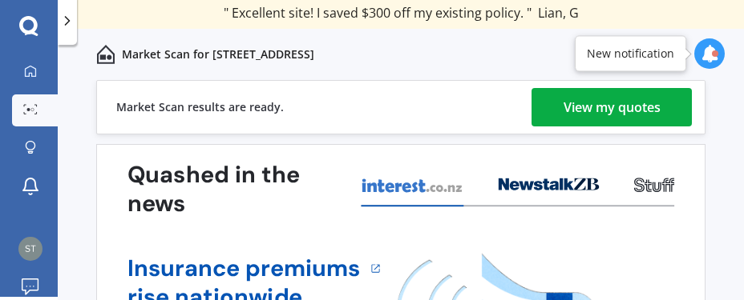
click at [588, 104] on div "View my quotes" at bounding box center [611, 107] width 97 height 38
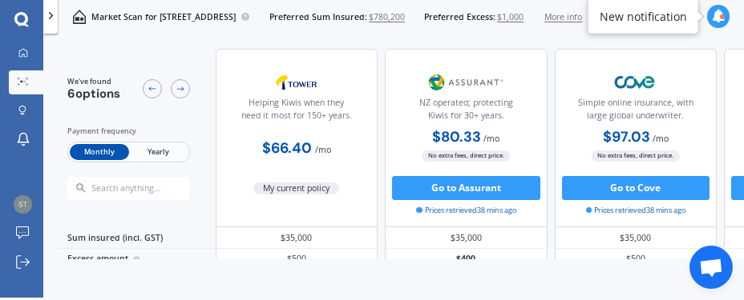
scroll to position [3, 0]
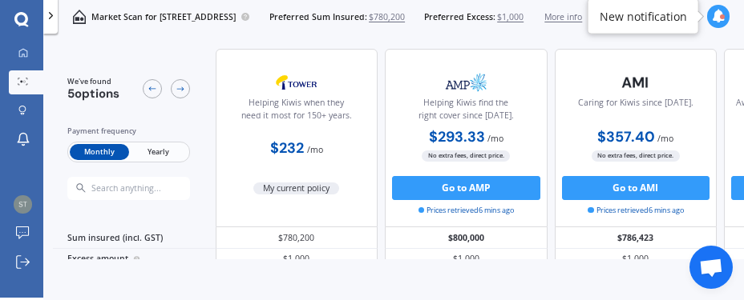
click at [156, 147] on span "Yearly" at bounding box center [158, 152] width 58 height 16
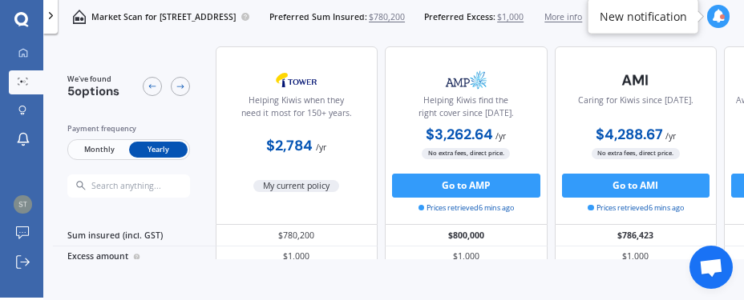
scroll to position [0, 0]
